Goal: Information Seeking & Learning: Learn about a topic

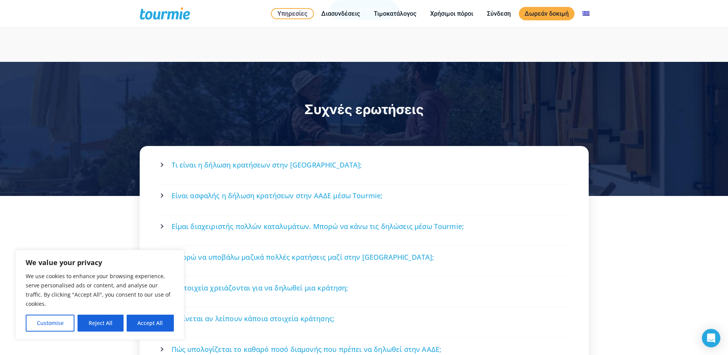
scroll to position [1576, 0]
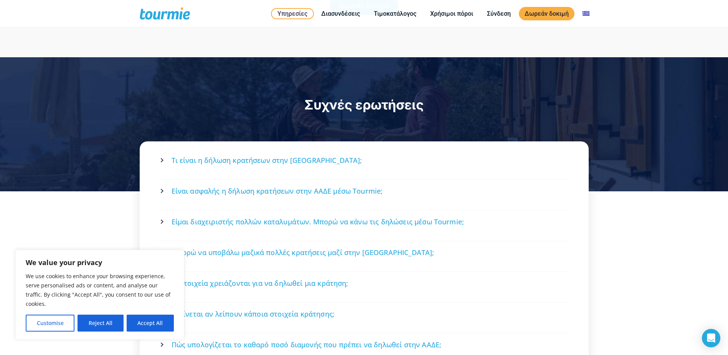
click at [227, 156] on span "Τι είναι η δήλωση κρατήσεων στην ΑΑΔΕ;" at bounding box center [267, 161] width 191 height 10
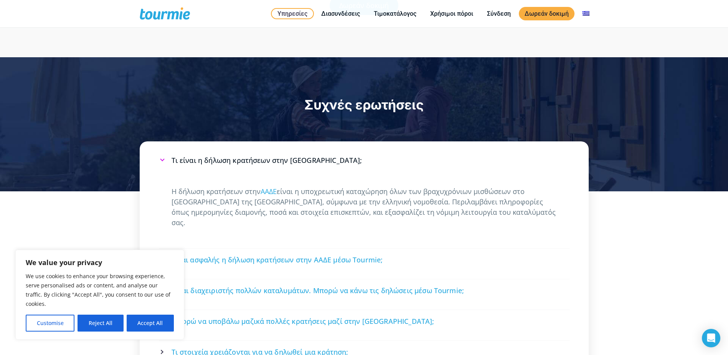
click at [316, 250] on link "Είναι ασφαλής η δήλωση κρατήσεων στην ΑΑΔΕ μέσω Tourmie;" at bounding box center [364, 260] width 409 height 20
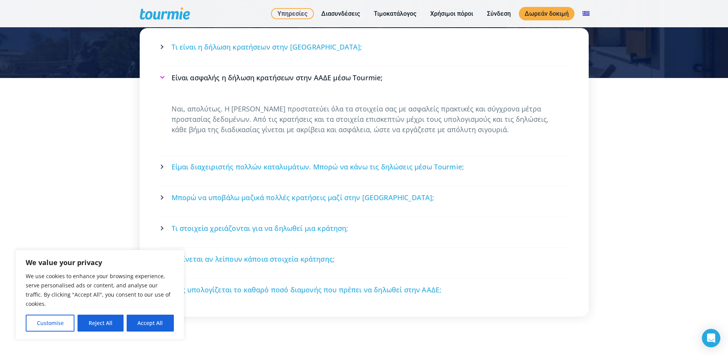
scroll to position [1692, 0]
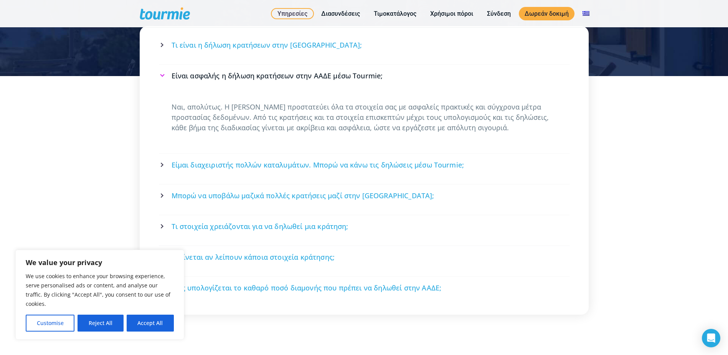
click at [326, 160] on span "Είμαι διαχειριστής πολλών καταλυμάτων. Μπορώ να κάνω τις δηλώσεις μέσω Tourmie;" at bounding box center [318, 165] width 293 height 10
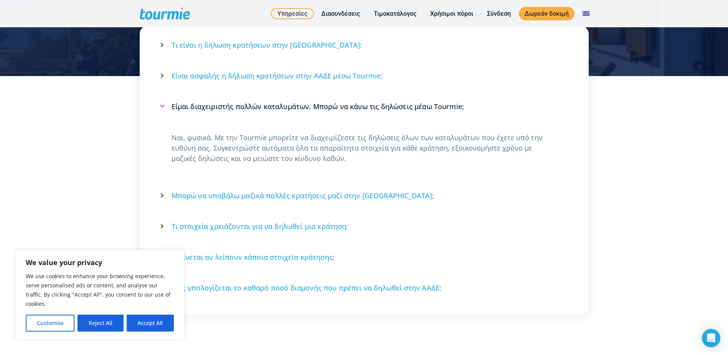
click at [283, 191] on span "Μπορώ να υποβάλω μαζικά πολλές κρατήσεις μαζί στην Tourmie;" at bounding box center [303, 196] width 263 height 10
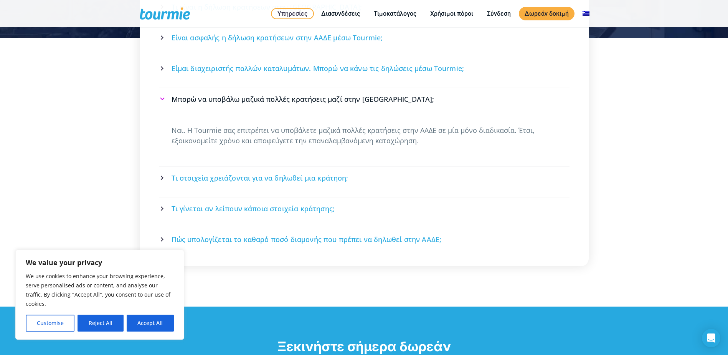
scroll to position [1730, 0]
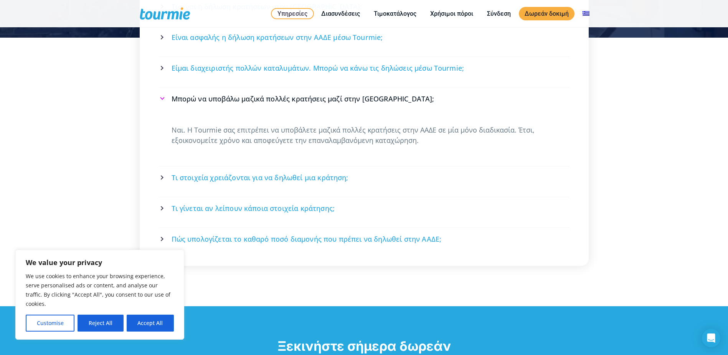
click at [294, 173] on span "Τι στοιχεία χρειάζονται για να δηλωθεί μια κράτηση;" at bounding box center [260, 178] width 177 height 10
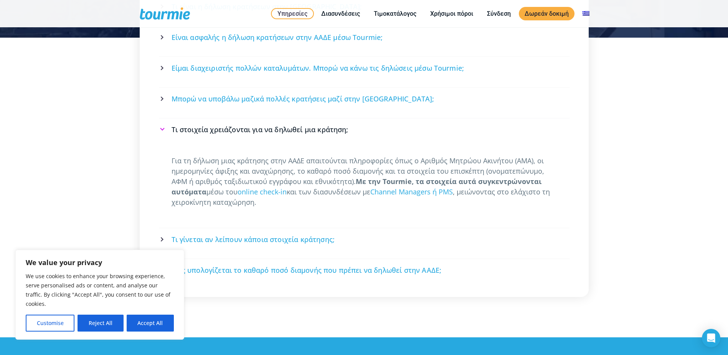
click at [267, 235] on span "Τι γίνεται αν λείπουν κάποια στοιχεία κράτησης;" at bounding box center [254, 240] width 164 height 10
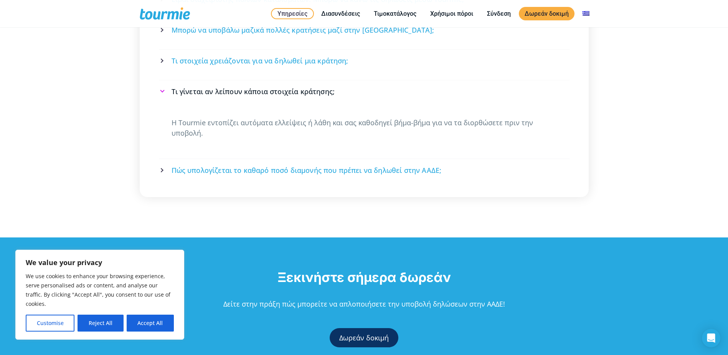
scroll to position [1807, 0]
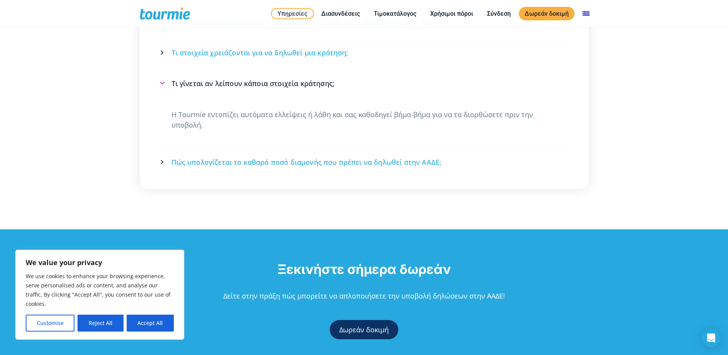
click at [280, 157] on span "Πώς υπολογίζεται το καθαρό ποσό διαμονής που πρέπει να δηλωθεί στην ΑΑΔΕ;" at bounding box center [307, 162] width 270 height 10
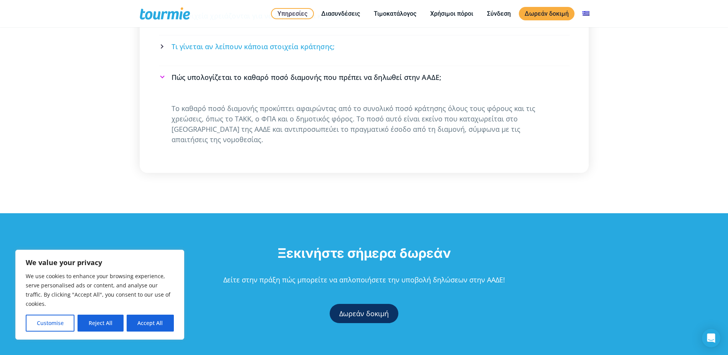
scroll to position [1845, 0]
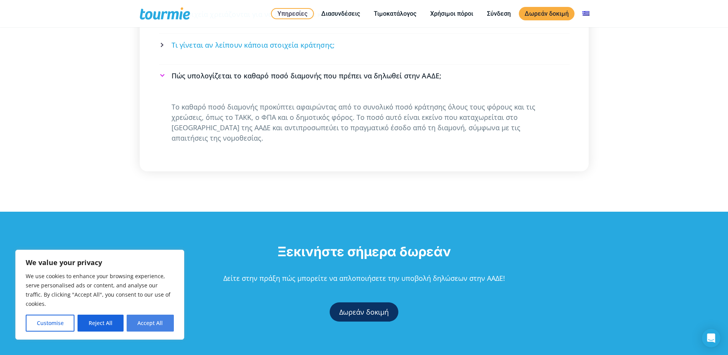
drag, startPoint x: 145, startPoint y: 323, endPoint x: 169, endPoint y: 290, distance: 41.2
click at [145, 323] on button "Accept All" at bounding box center [150, 323] width 47 height 17
checkbox input "true"
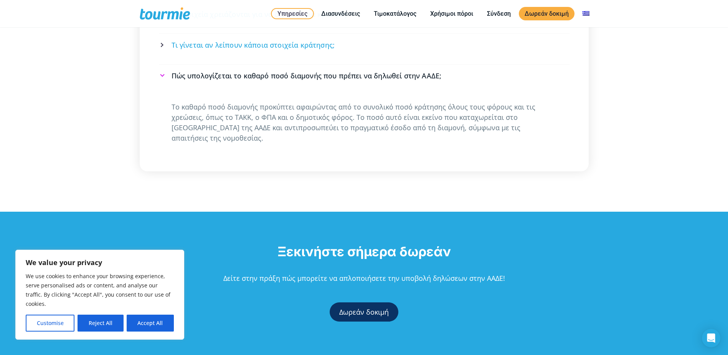
checkbox input "true"
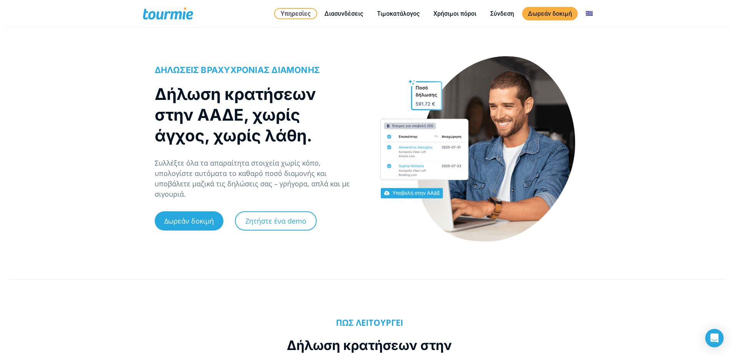
scroll to position [0, 0]
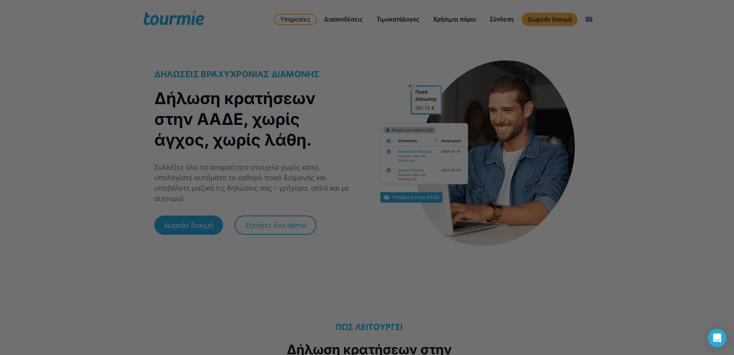
drag, startPoint x: 144, startPoint y: 190, endPoint x: 132, endPoint y: 88, distance: 102.5
click at [141, 174] on div at bounding box center [371, 179] width 742 height 358
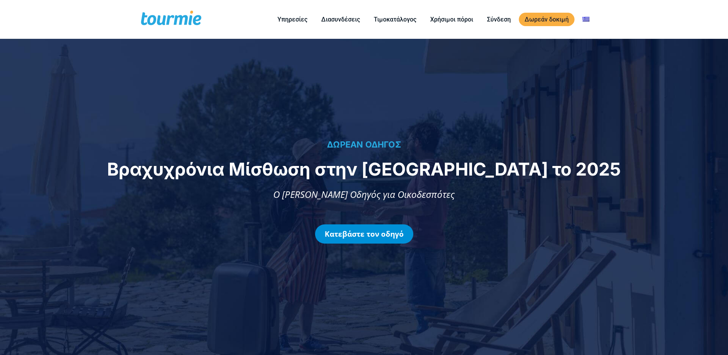
click at [384, 231] on link "Κατεβάστε τον οδηγό" at bounding box center [364, 233] width 98 height 19
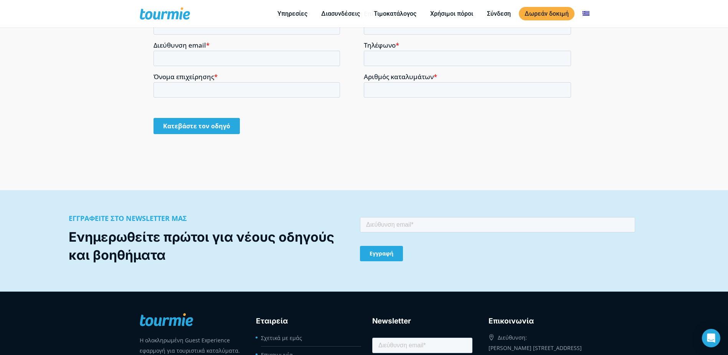
scroll to position [751, 0]
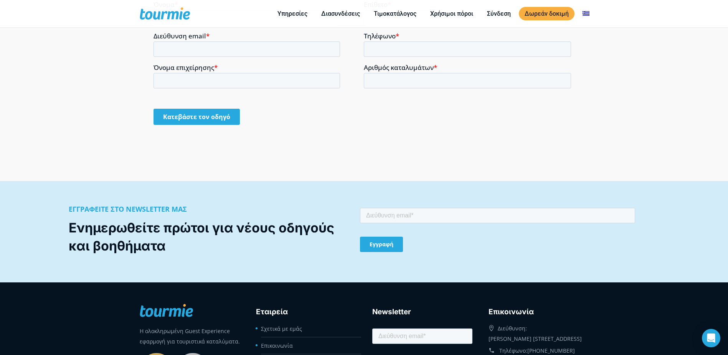
click at [207, 122] on input "Κατεβάστε τον οδηγό" at bounding box center [197, 116] width 86 height 16
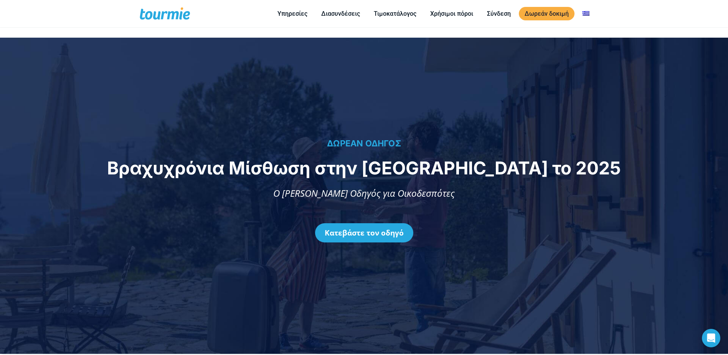
scroll to position [0, 0]
